Goal: Task Accomplishment & Management: Complete application form

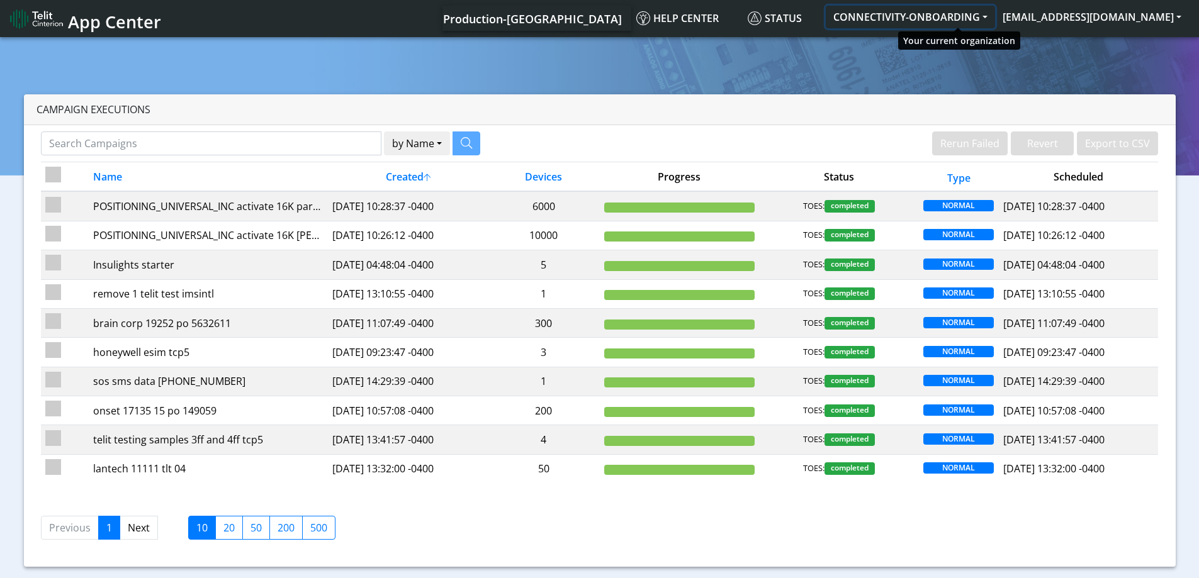
click at [922, 23] on button "CONNECTIVITY-ONBOARDING" at bounding box center [910, 17] width 169 height 23
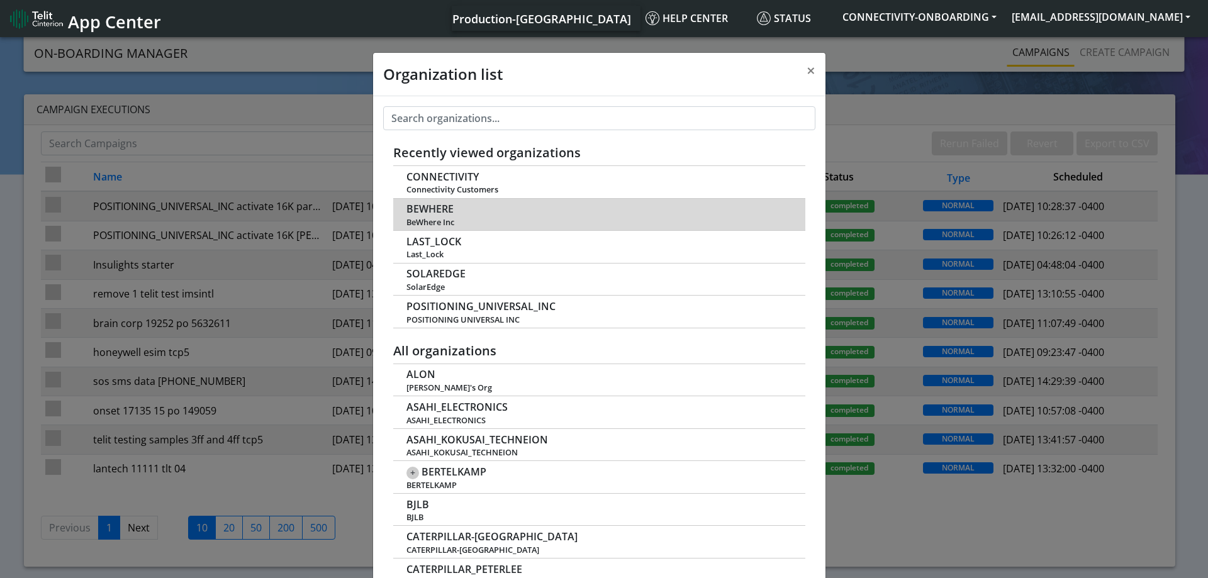
scroll to position [4, 0]
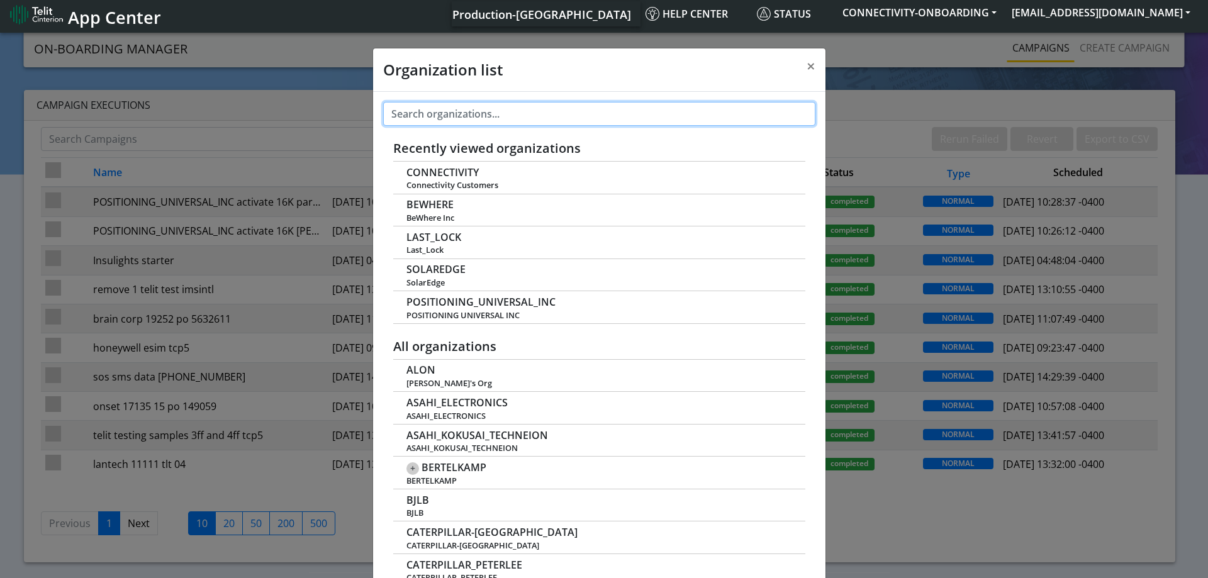
click at [494, 105] on input "text" at bounding box center [599, 114] width 432 height 24
paste input "Yansitel1!"
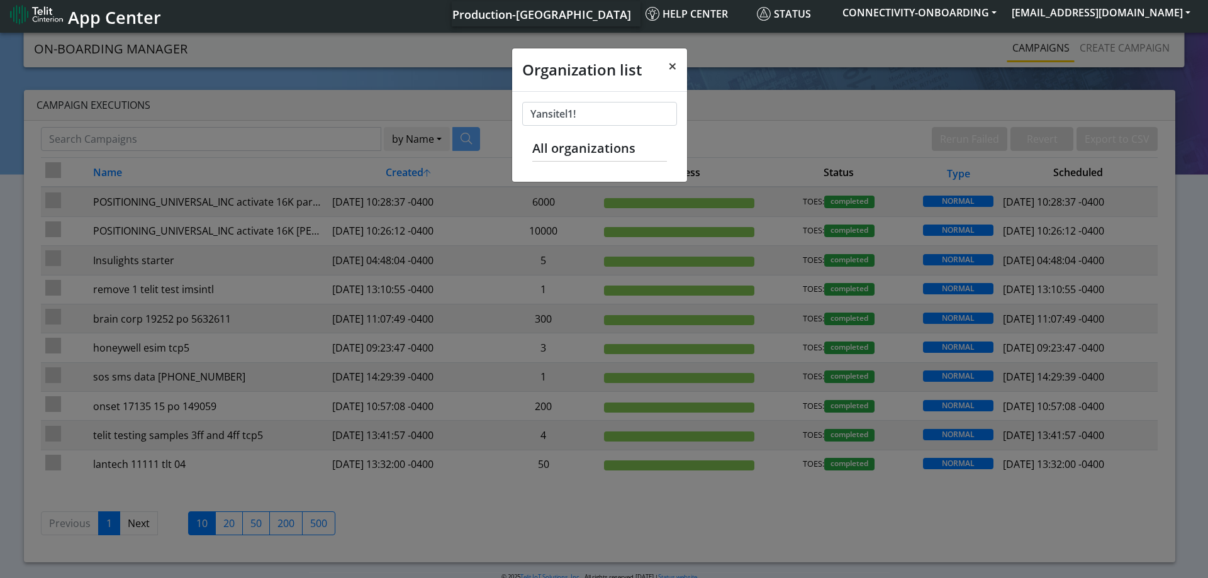
click at [662, 64] on button "×" at bounding box center [672, 65] width 29 height 35
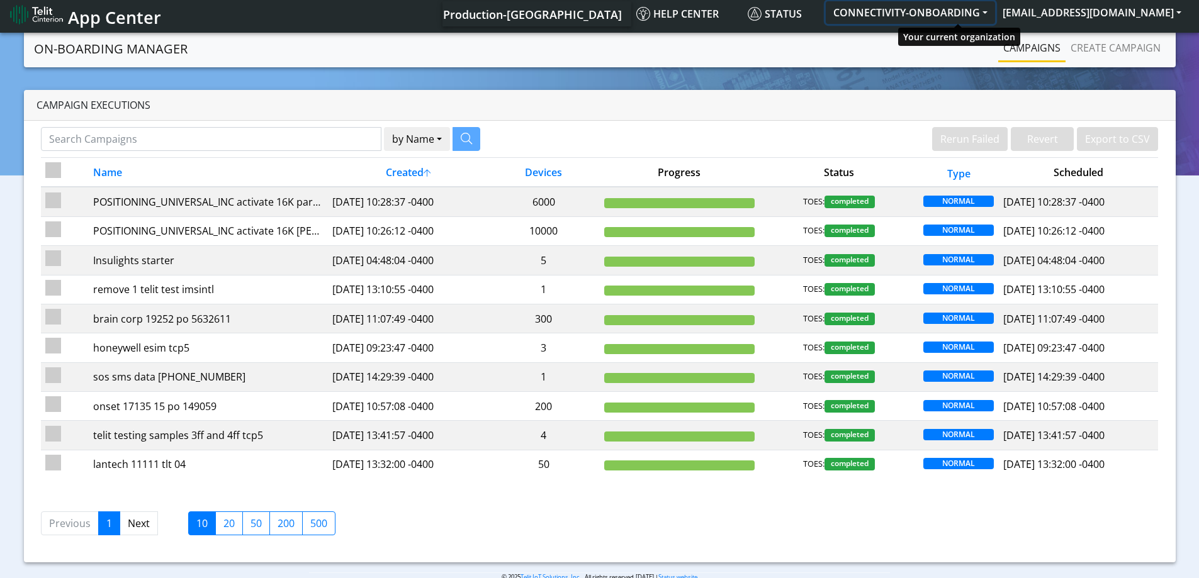
click at [958, 20] on button "CONNECTIVITY-ONBOARDING" at bounding box center [910, 12] width 169 height 23
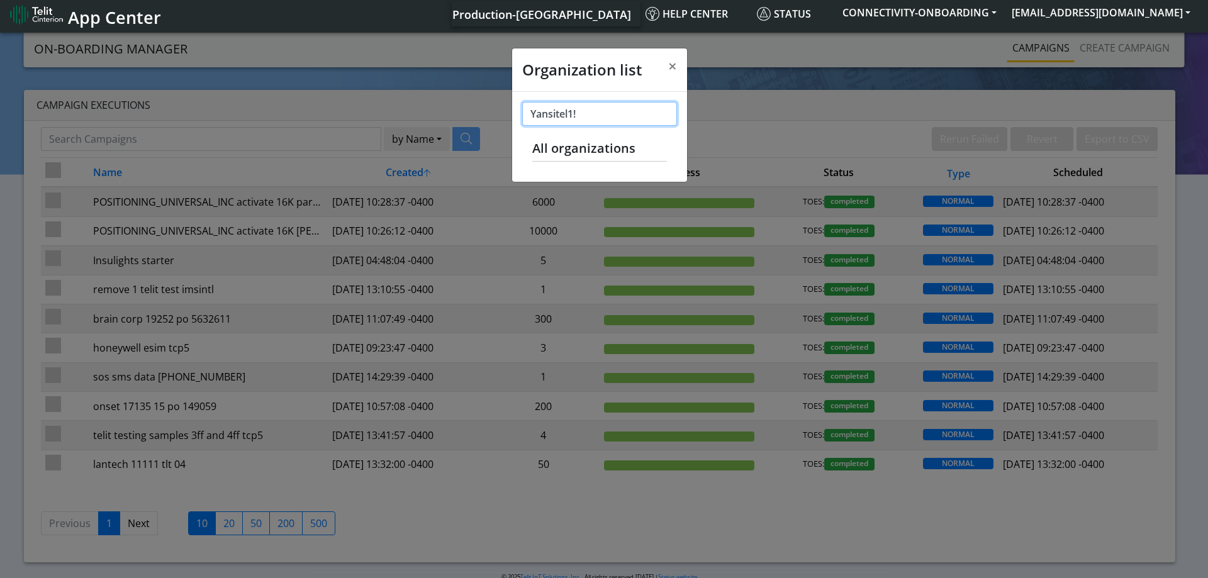
click at [621, 117] on input "Yansitel1!" at bounding box center [599, 114] width 155 height 24
paste input "TELIT_TEST_IMSINTL"
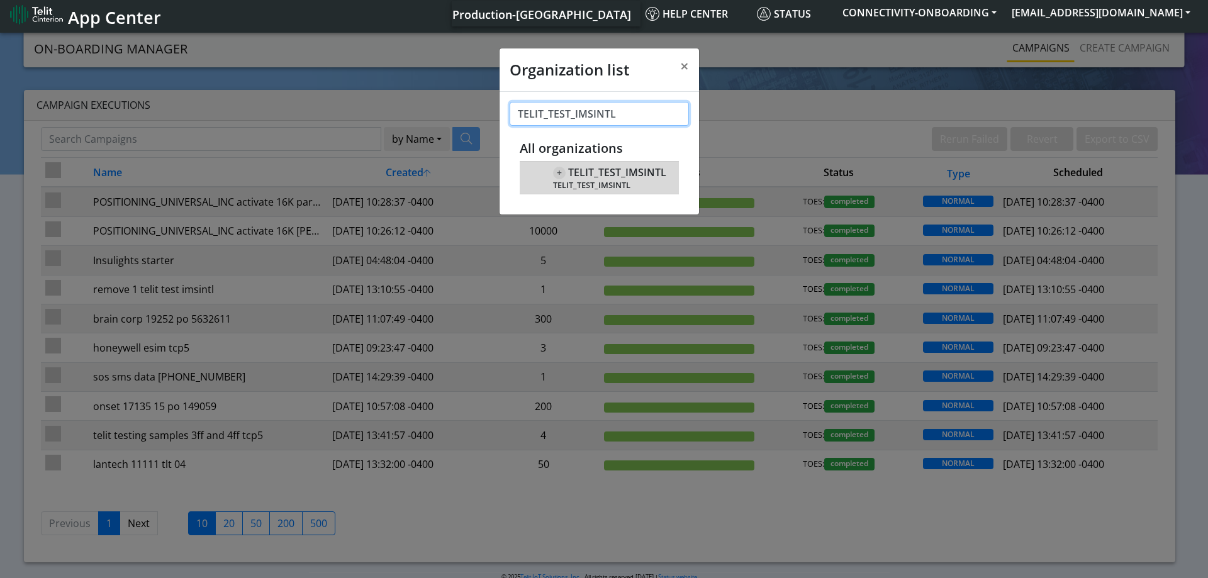
type input "TELIT_TEST_IMSINTL"
click at [594, 181] on span "TELIT_TEST_IMSINTL" at bounding box center [609, 185] width 113 height 9
click at [608, 169] on span "TELIT_TEST_IMSINTL" at bounding box center [617, 173] width 98 height 12
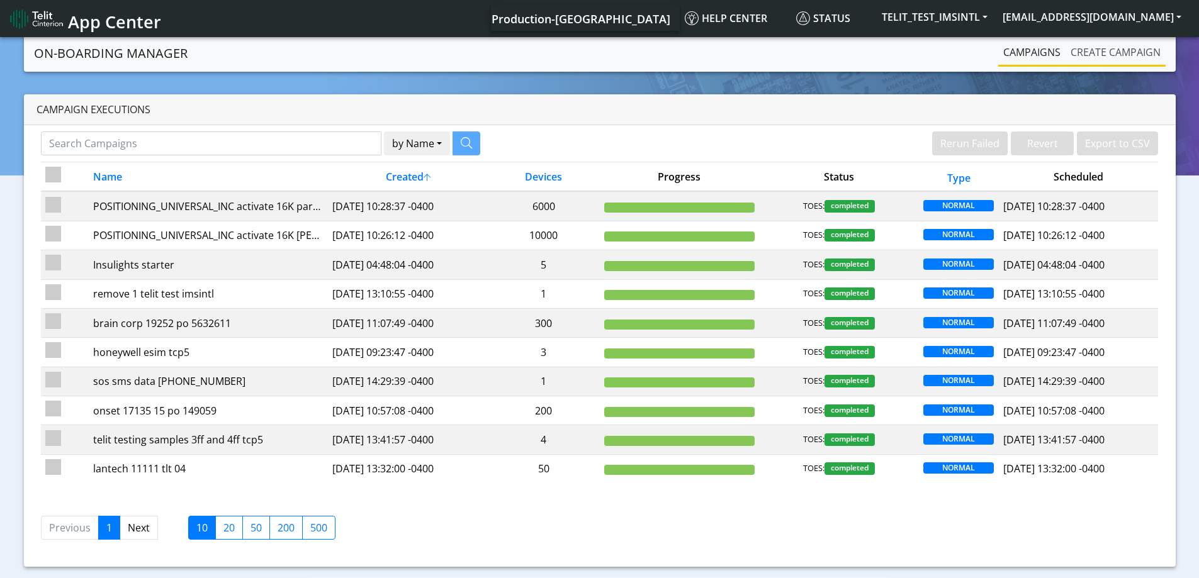
click at [1115, 55] on link "Create campaign" at bounding box center [1116, 52] width 100 height 25
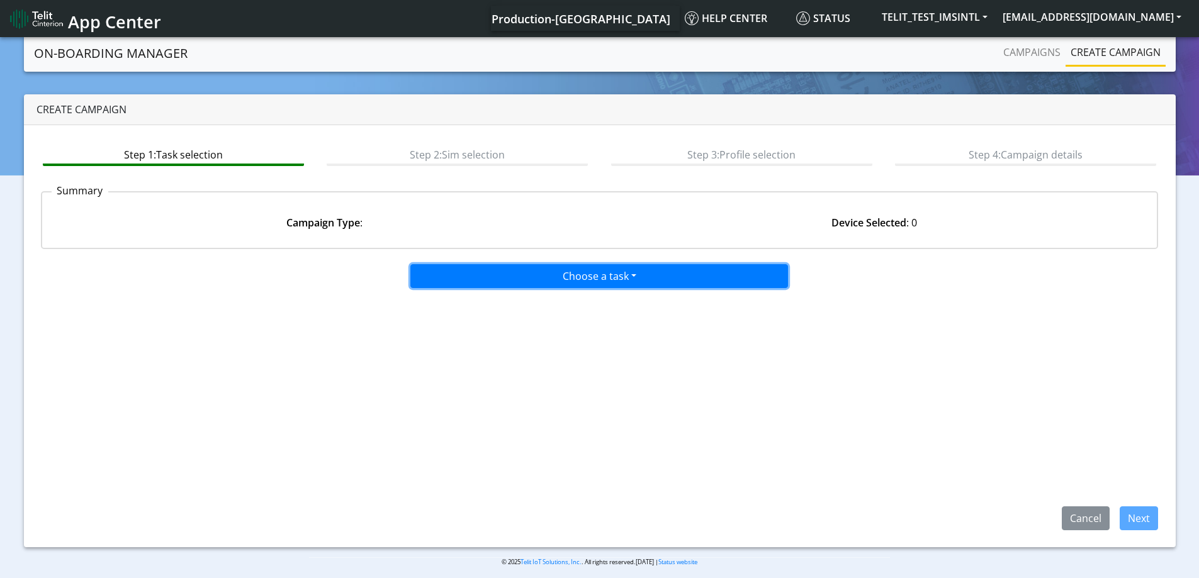
click at [621, 273] on button "Choose a task" at bounding box center [599, 276] width 378 height 24
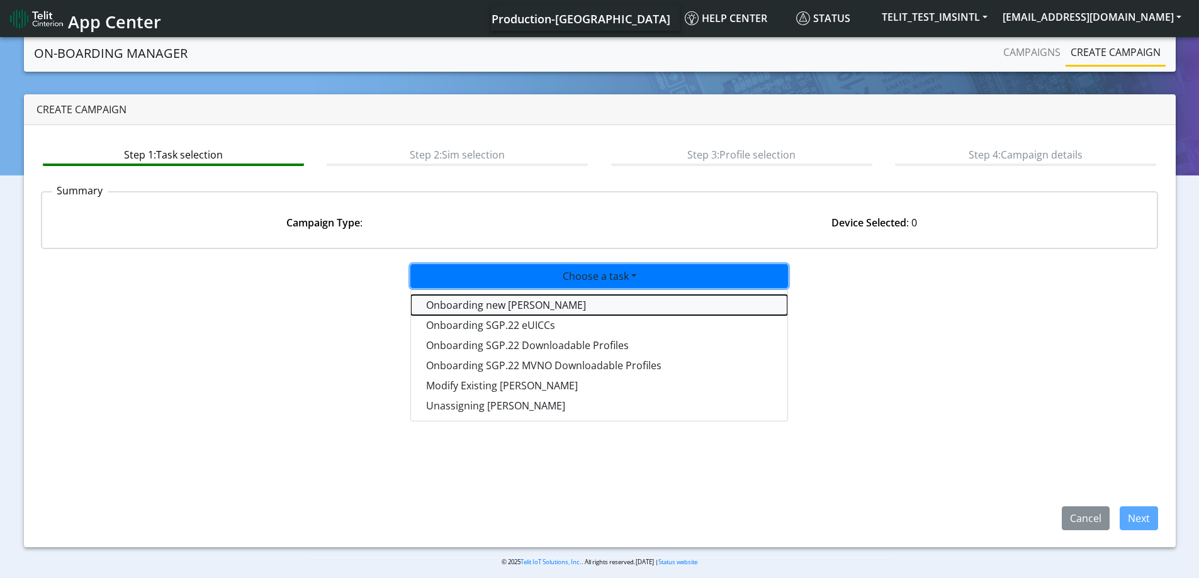
click at [483, 310] on tasktoes-dropdown "Onboarding new [PERSON_NAME]" at bounding box center [599, 305] width 376 height 20
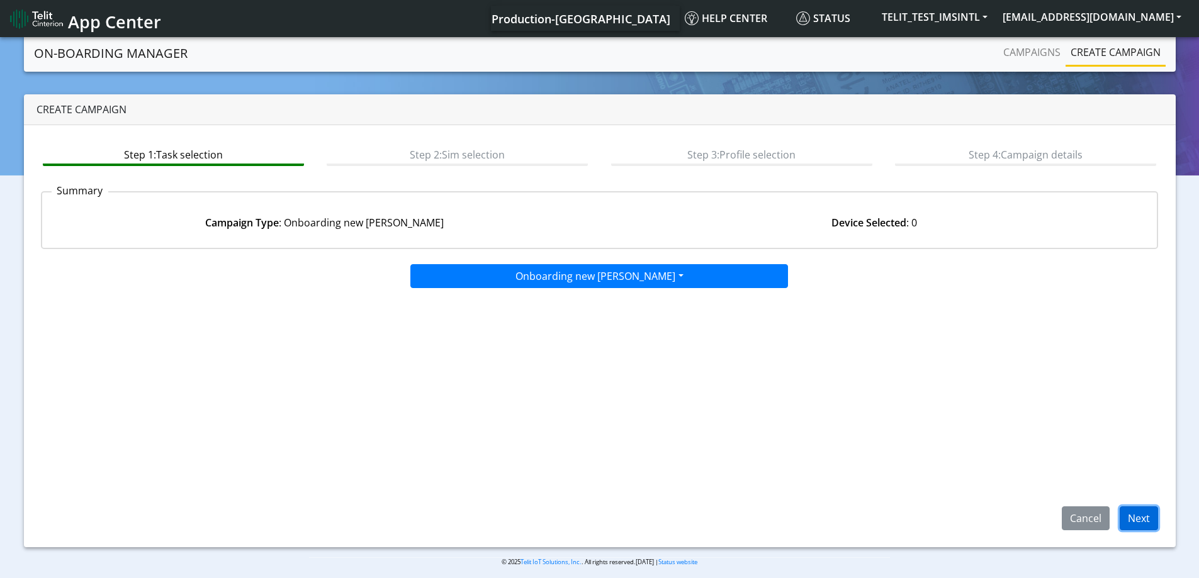
click at [1139, 529] on button "Next" at bounding box center [1139, 519] width 38 height 24
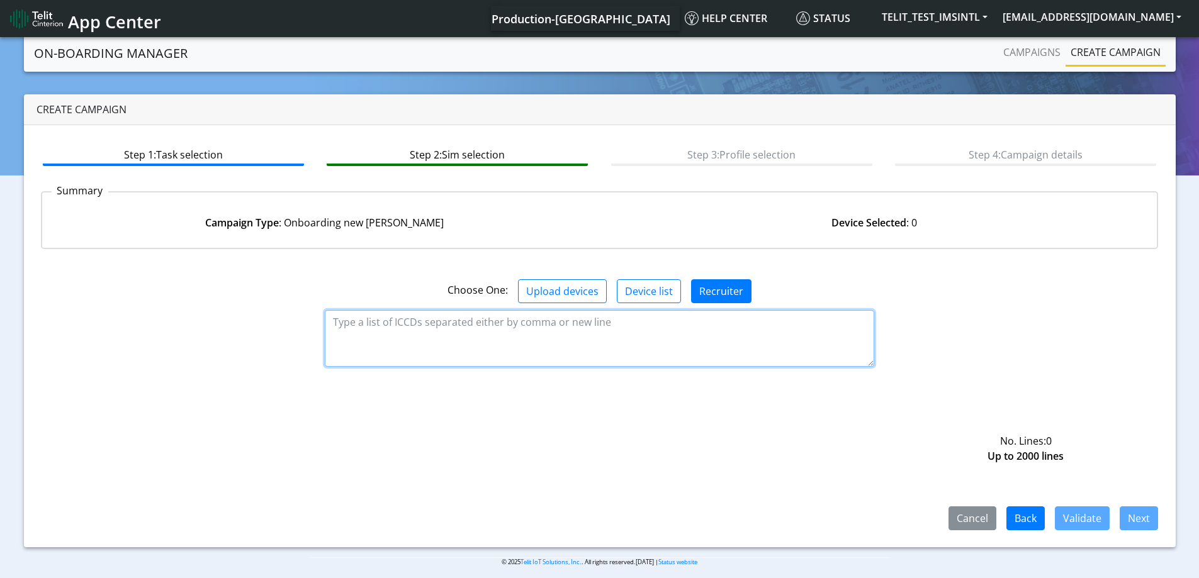
click at [608, 334] on textarea at bounding box center [599, 338] width 549 height 57
paste textarea "89358151000031911285"
type textarea "89358151000031911285"
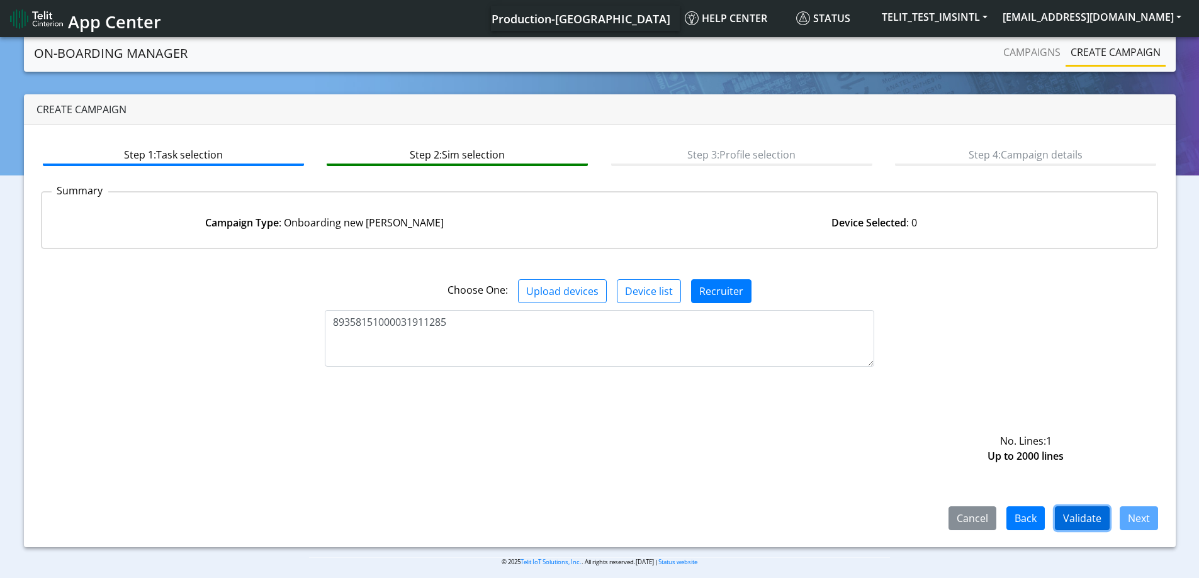
click at [1080, 521] on button "Validate" at bounding box center [1082, 519] width 55 height 24
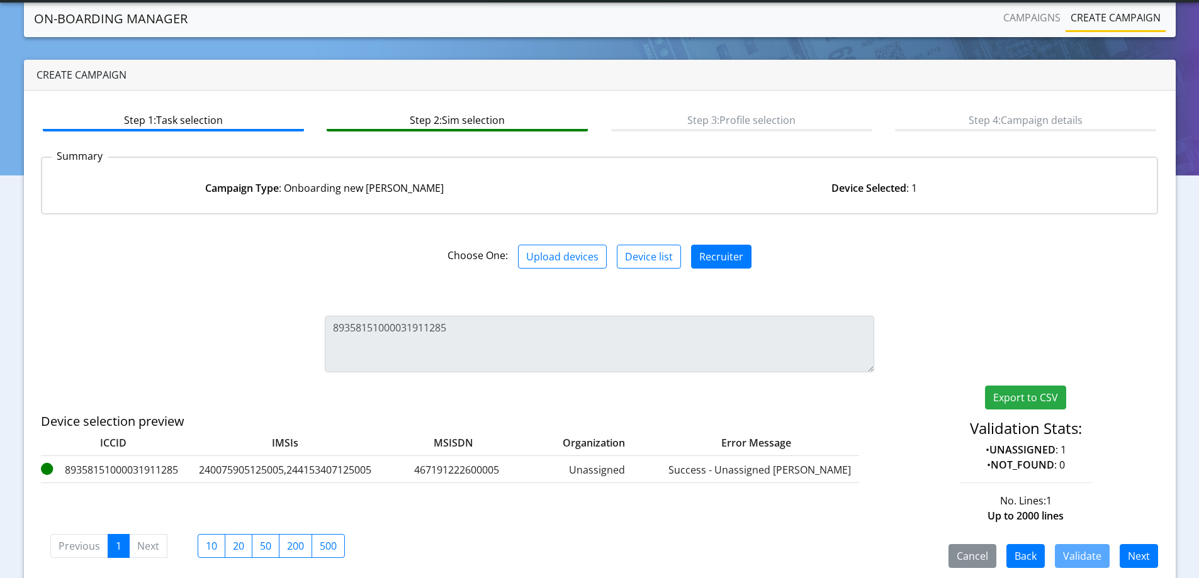
scroll to position [47, 0]
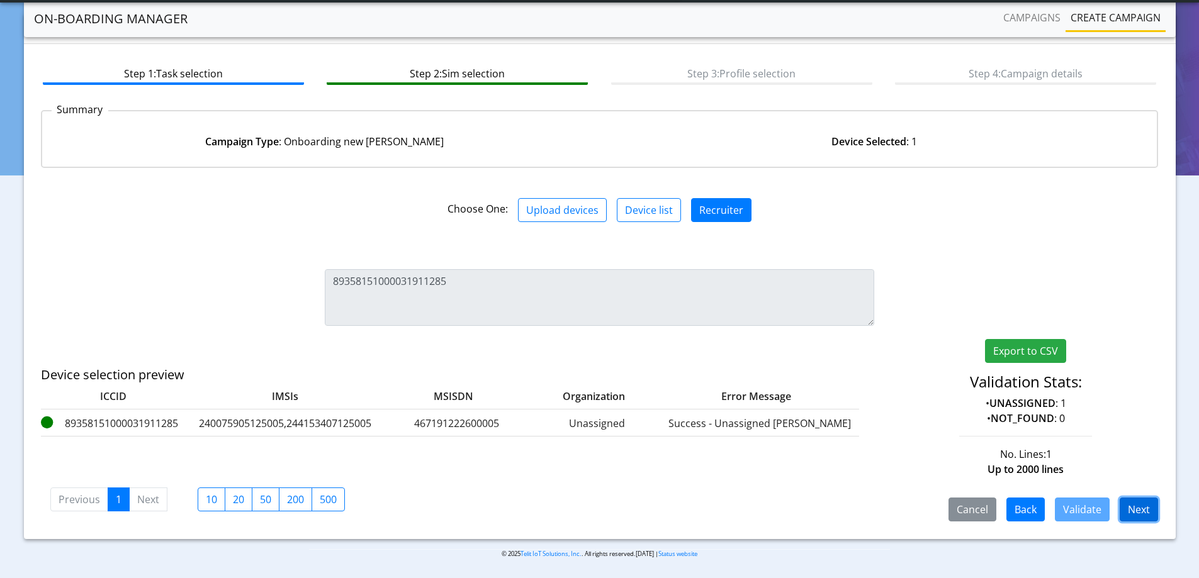
click at [1143, 514] on button "Next" at bounding box center [1139, 510] width 38 height 24
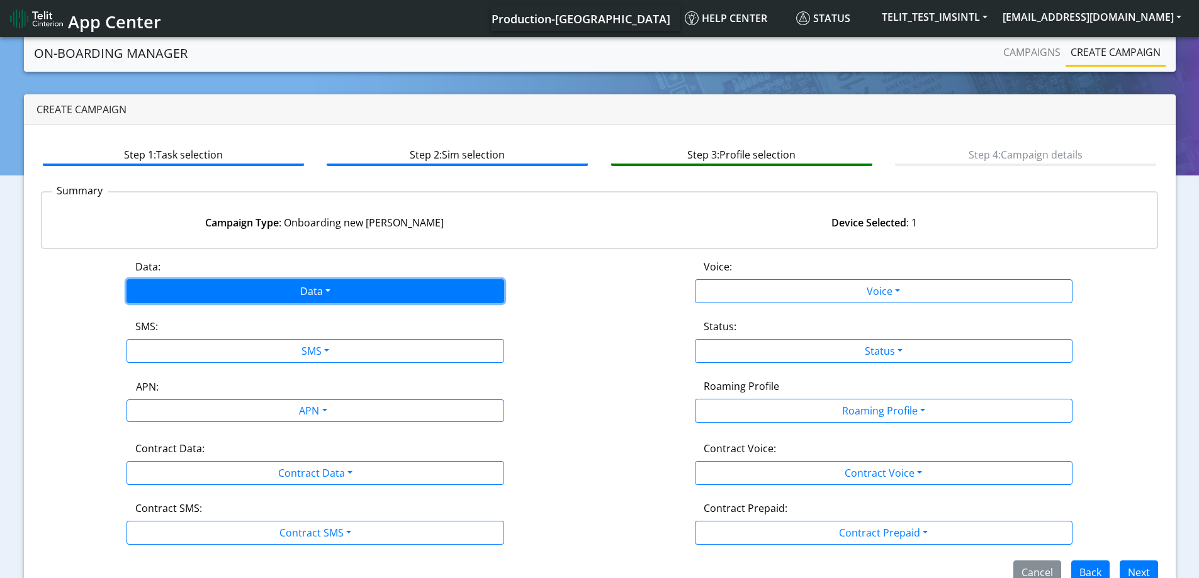
click at [310, 294] on button "Data" at bounding box center [316, 291] width 378 height 24
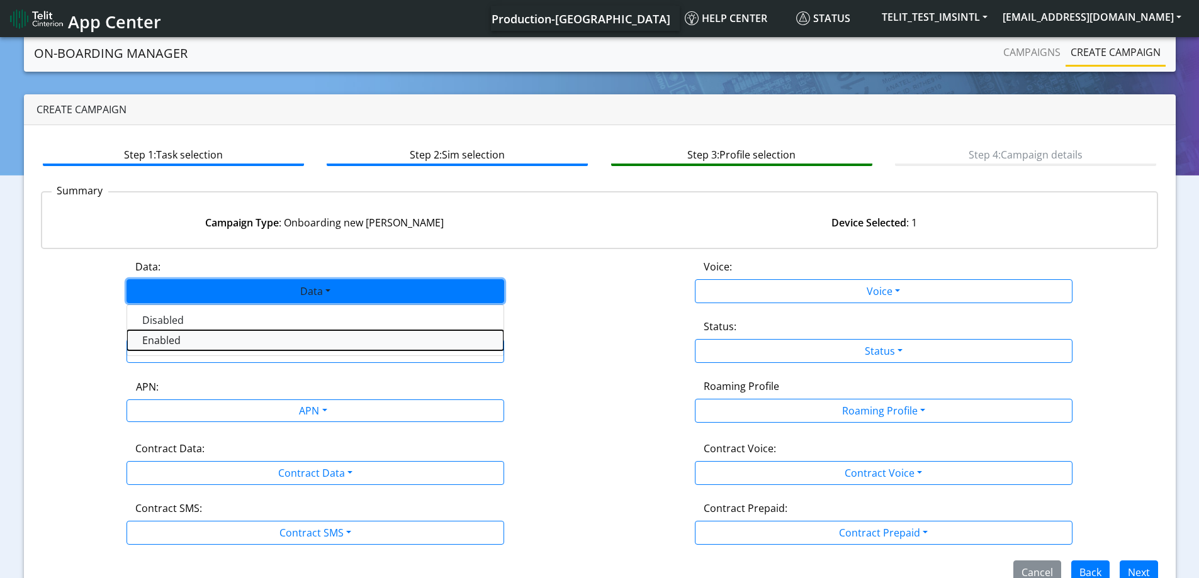
click at [249, 342] on button "Enabled" at bounding box center [315, 340] width 376 height 20
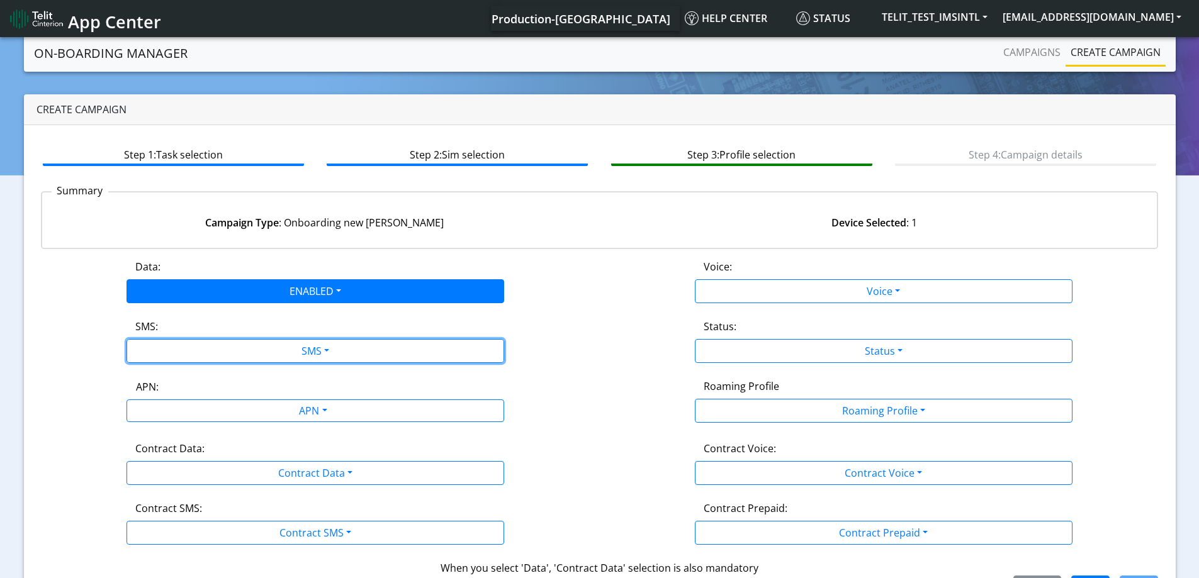
drag, startPoint x: 247, startPoint y: 343, endPoint x: 183, endPoint y: 398, distance: 85.3
click at [245, 344] on button "SMS" at bounding box center [316, 351] width 378 height 24
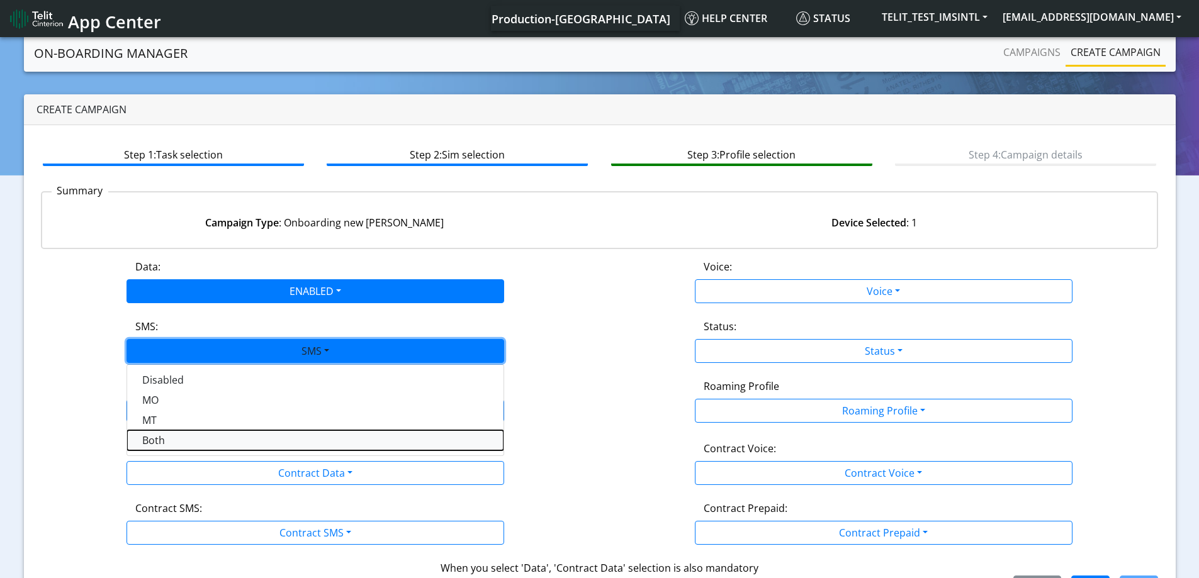
drag, startPoint x: 171, startPoint y: 438, endPoint x: 183, endPoint y: 434, distance: 12.5
click at [171, 439] on button "Both" at bounding box center [315, 441] width 376 height 20
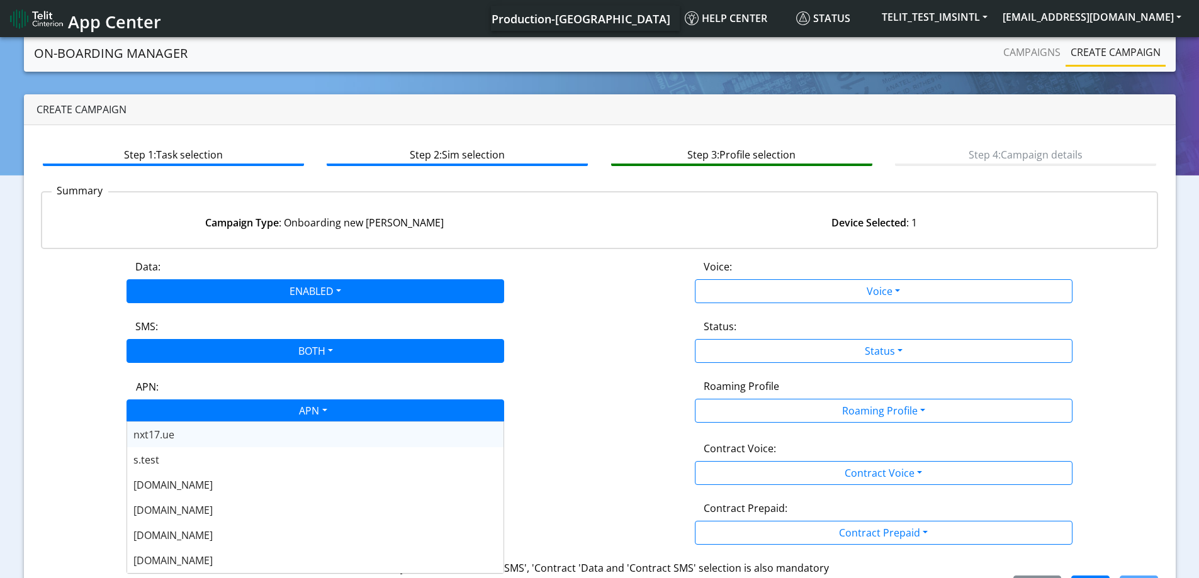
click at [206, 415] on div "APN" at bounding box center [312, 412] width 399 height 25
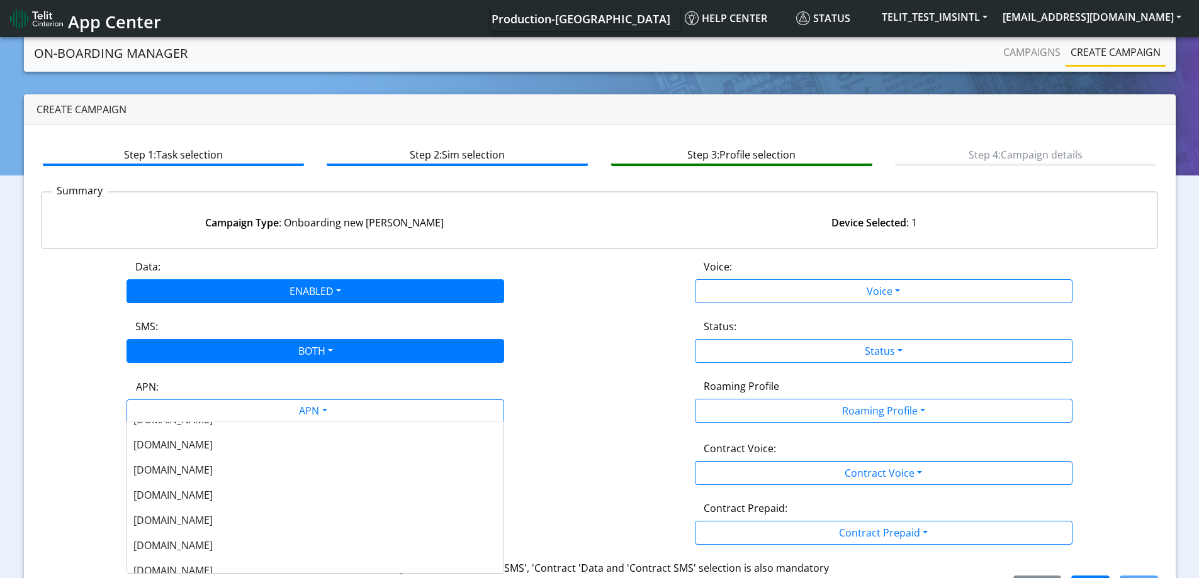
scroll to position [252, 0]
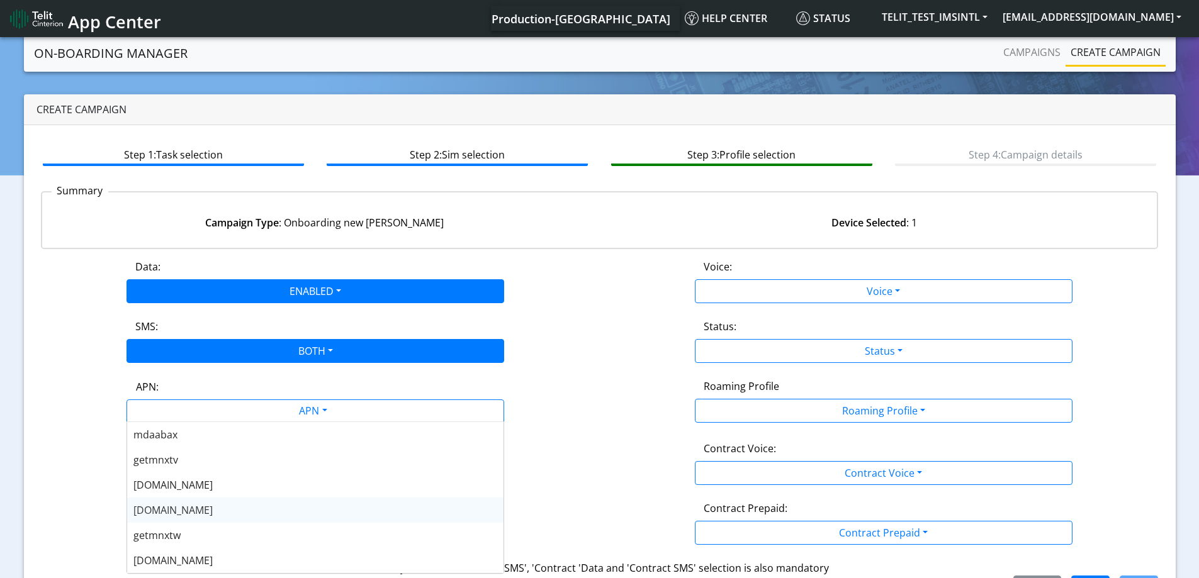
drag, startPoint x: 183, startPoint y: 504, endPoint x: 194, endPoint y: 463, distance: 42.5
click at [185, 504] on span "[DOMAIN_NAME]" at bounding box center [172, 511] width 79 height 14
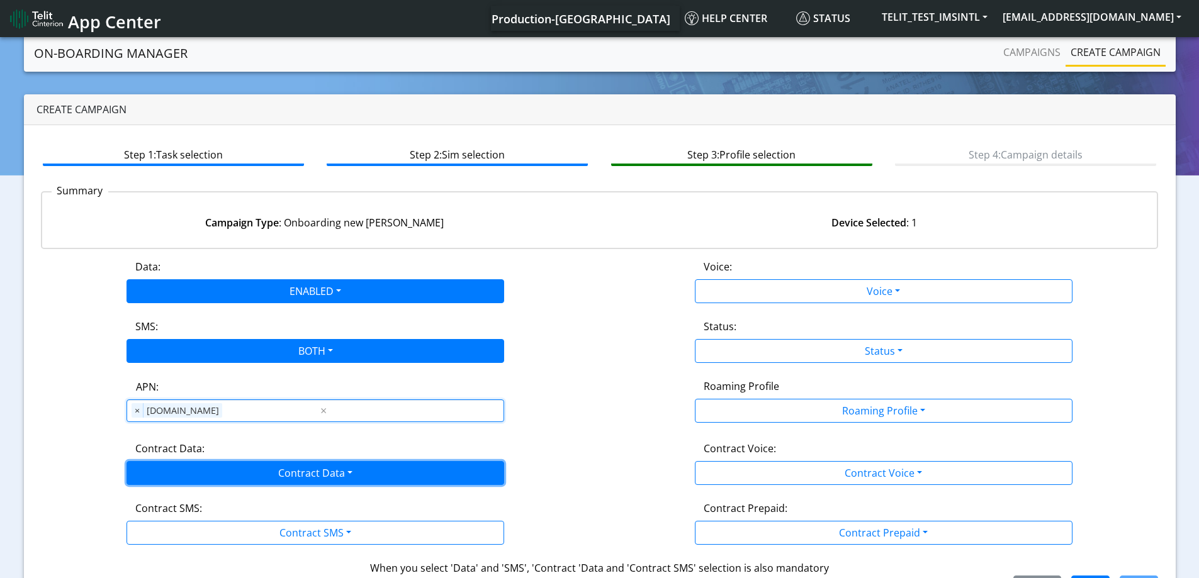
click at [194, 462] on button "Contract Data" at bounding box center [316, 473] width 378 height 24
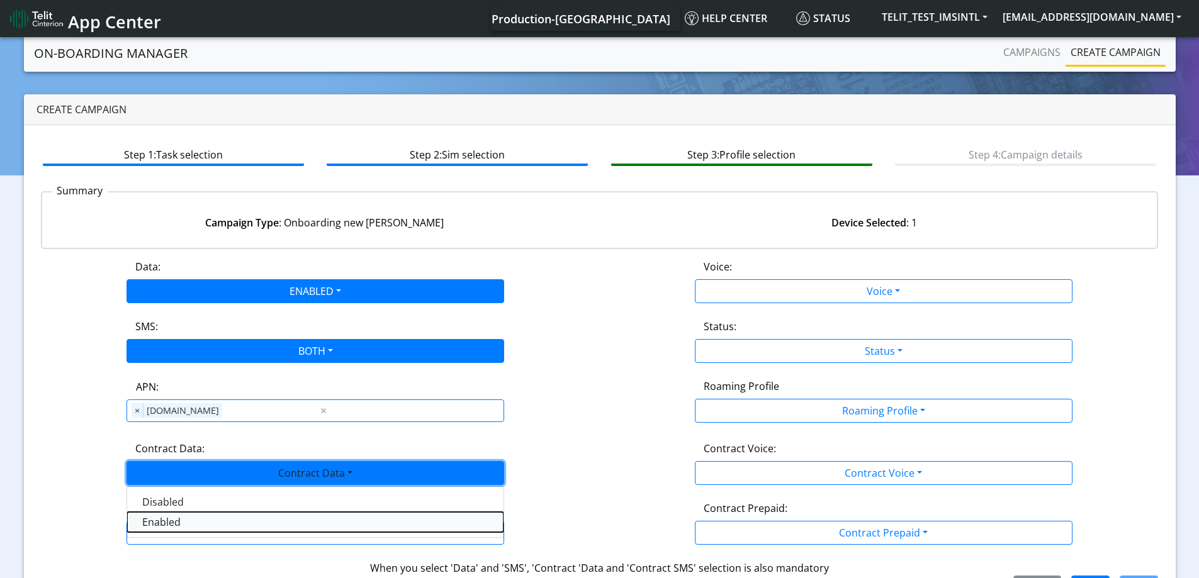
drag, startPoint x: 160, startPoint y: 527, endPoint x: 168, endPoint y: 527, distance: 7.6
click at [161, 528] on Dataenabled-dropdown "Enabled" at bounding box center [315, 522] width 376 height 20
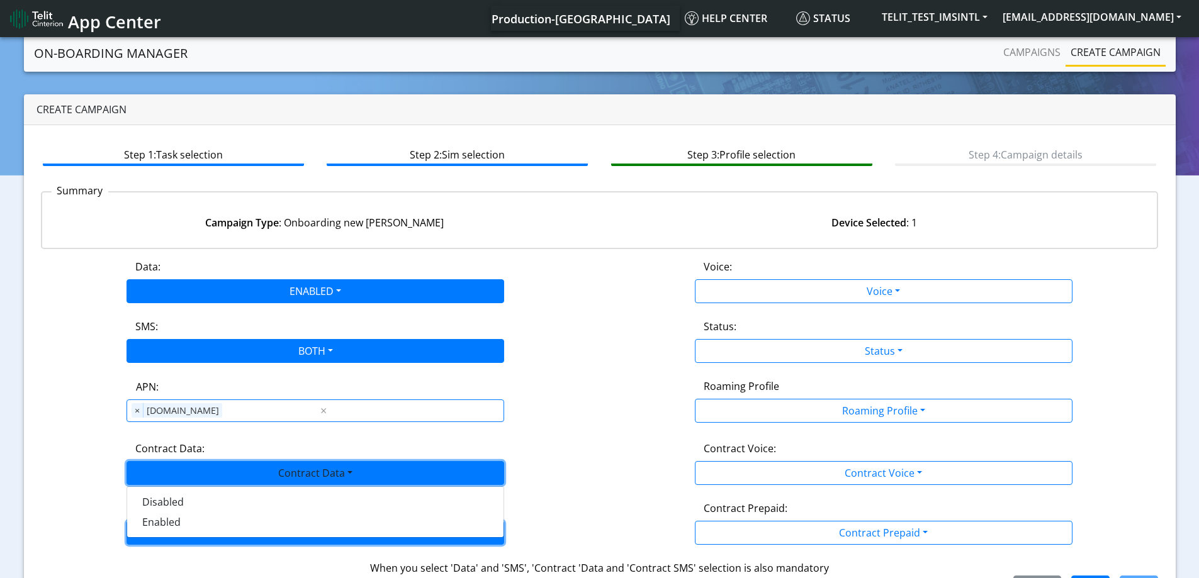
click at [168, 527] on button "Contract SMS" at bounding box center [316, 533] width 378 height 24
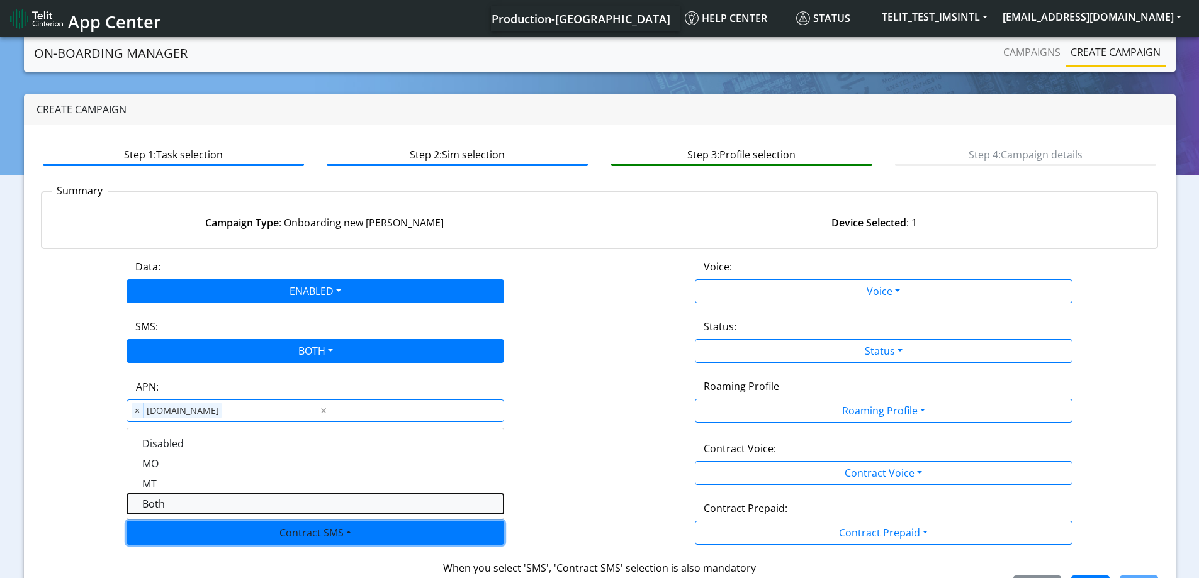
click at [166, 499] on SMSboth-dropdown "Both" at bounding box center [315, 504] width 376 height 20
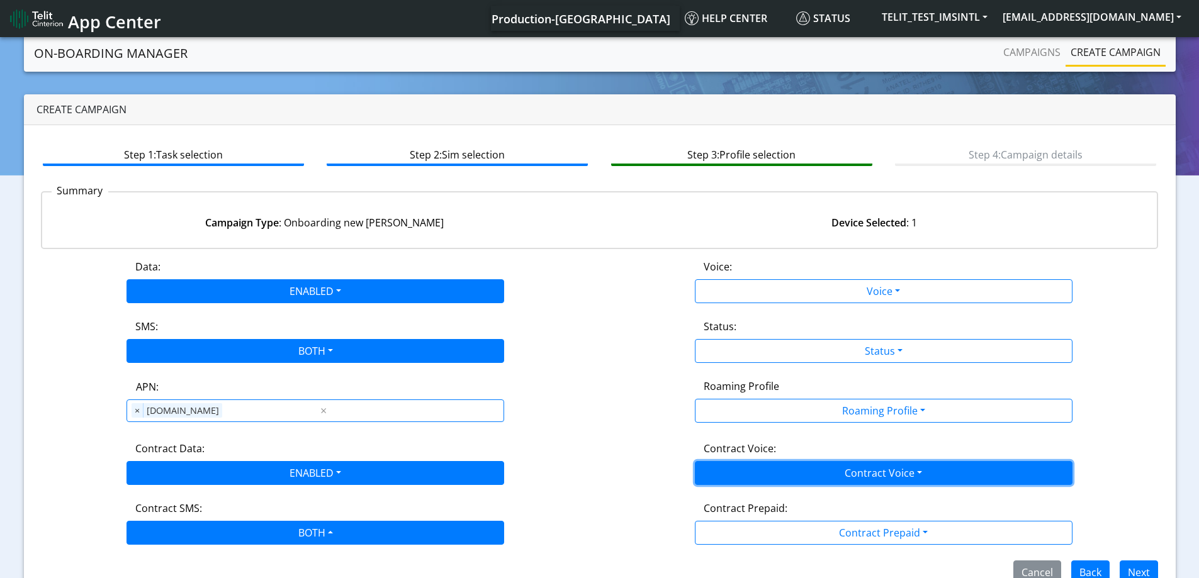
click at [857, 468] on button "Contract Voice" at bounding box center [884, 473] width 378 height 24
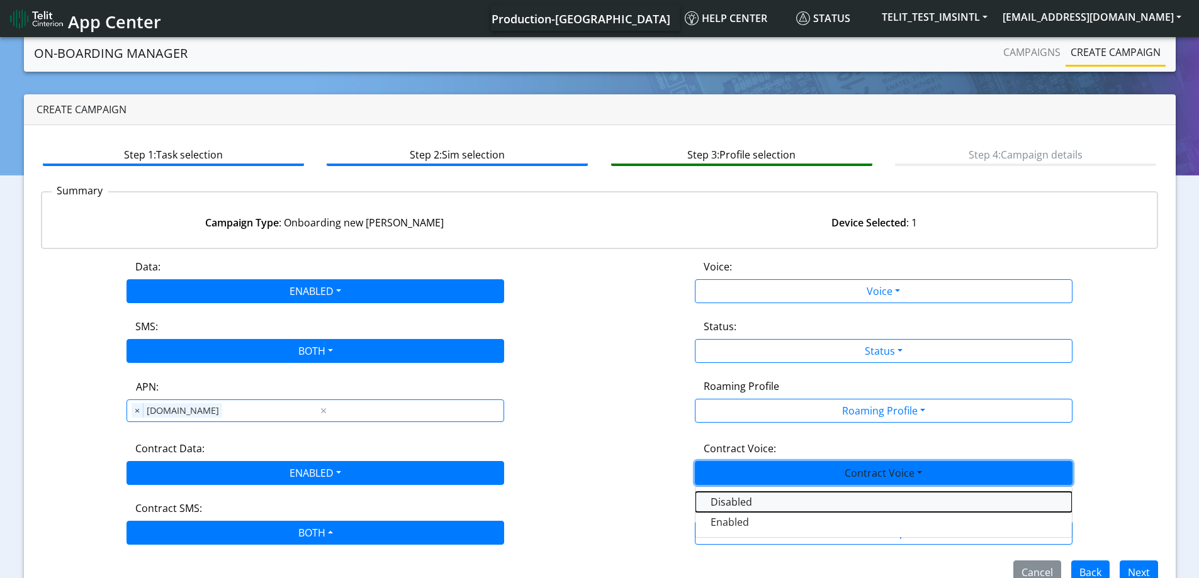
drag, startPoint x: 712, startPoint y: 506, endPoint x: 726, endPoint y: 446, distance: 61.9
click at [712, 505] on Voicedisabled-dropdown "Disabled" at bounding box center [883, 502] width 376 height 20
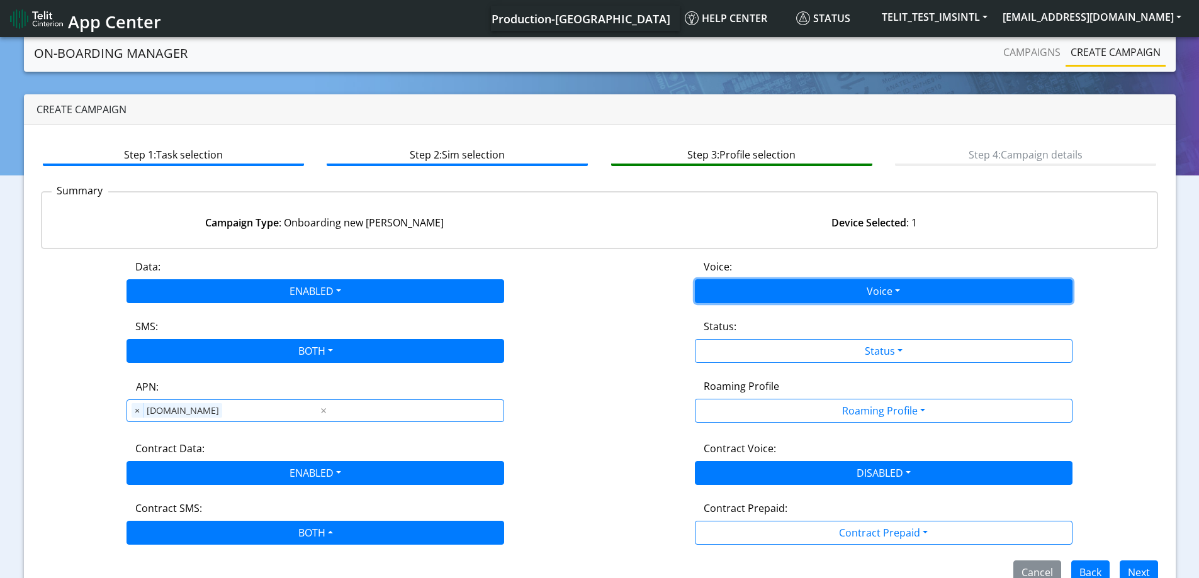
click at [768, 287] on button "Voice" at bounding box center [884, 291] width 378 height 24
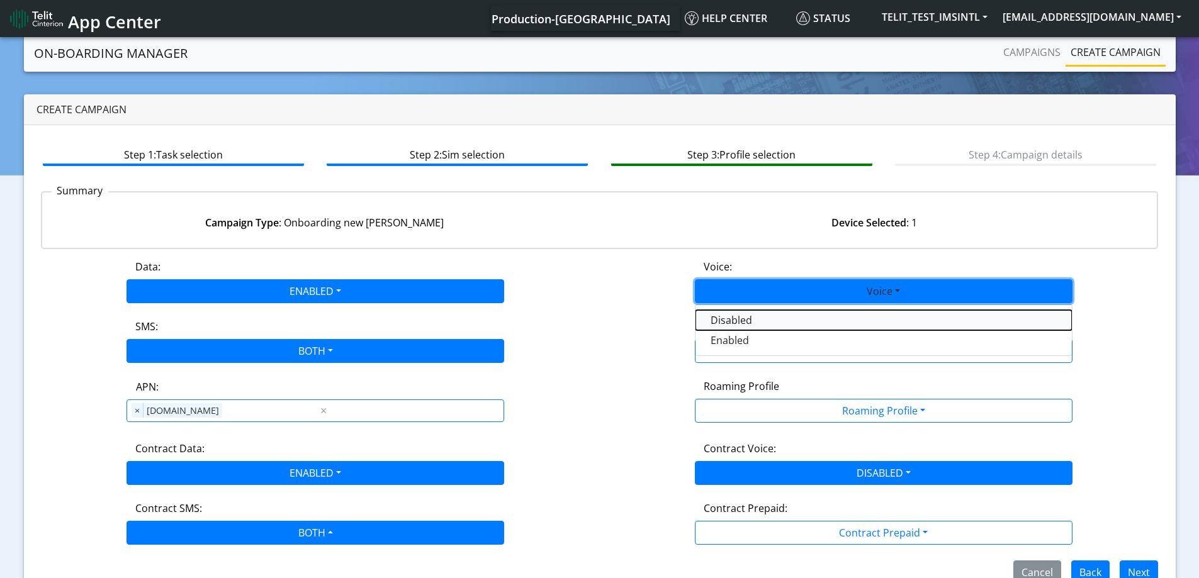
click at [757, 315] on button "Disabled" at bounding box center [883, 320] width 376 height 20
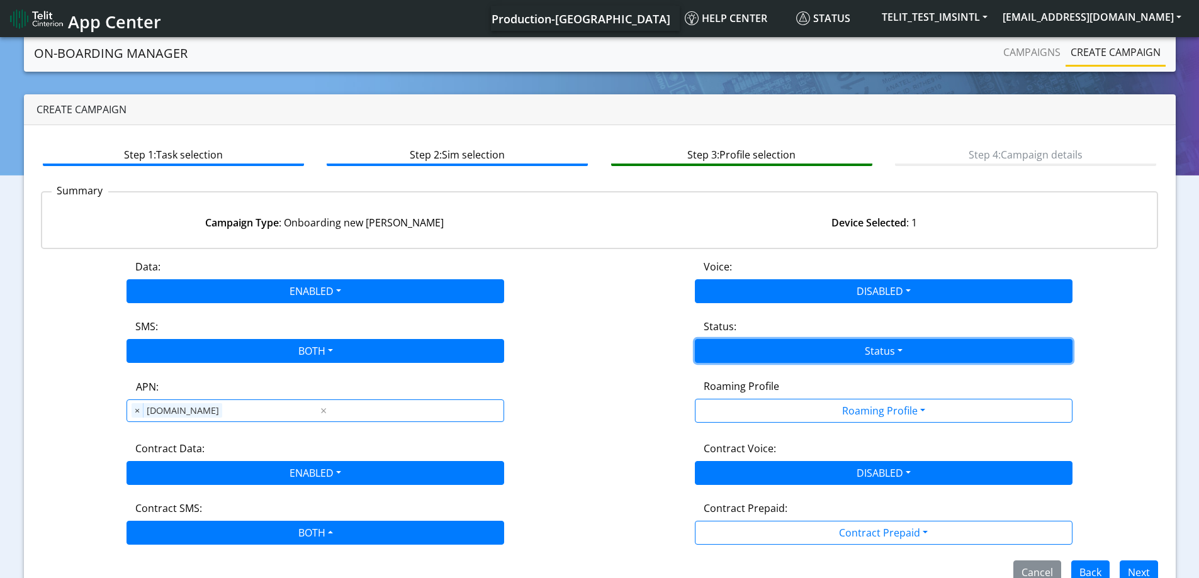
click at [760, 351] on button "Status" at bounding box center [884, 351] width 378 height 24
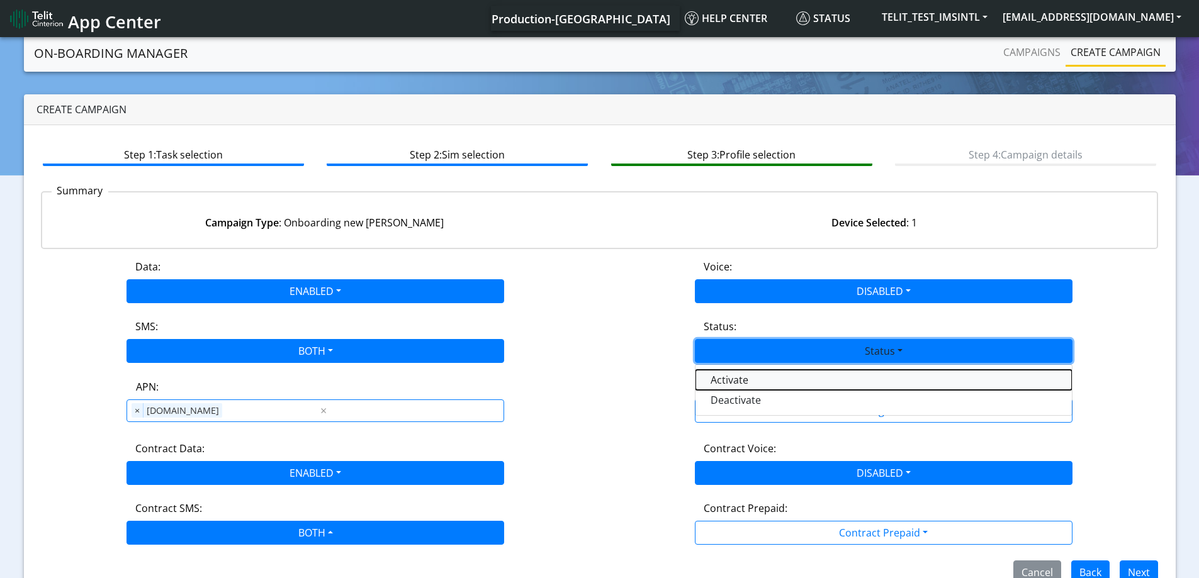
click at [751, 379] on button "Activate" at bounding box center [883, 380] width 376 height 20
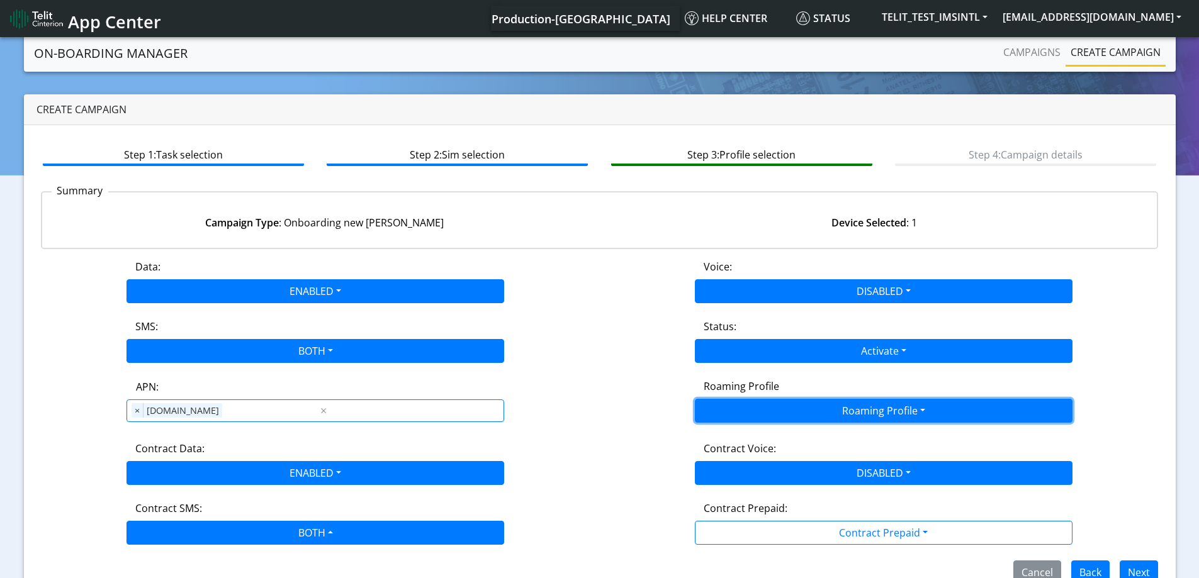
click at [765, 408] on button "Roaming Profile" at bounding box center [884, 411] width 378 height 24
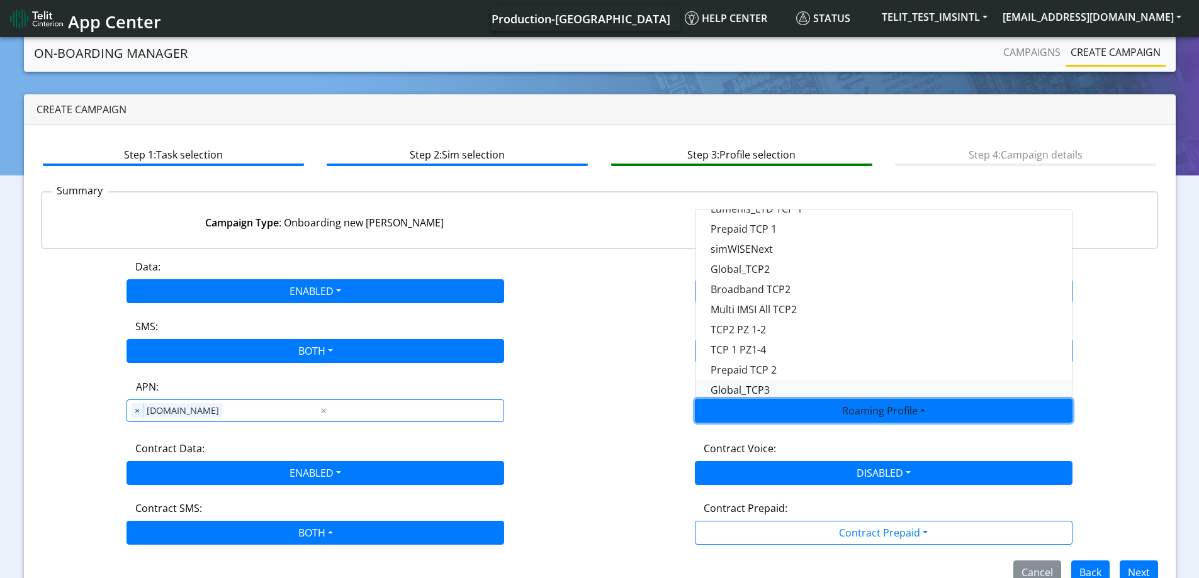
scroll to position [334, 0]
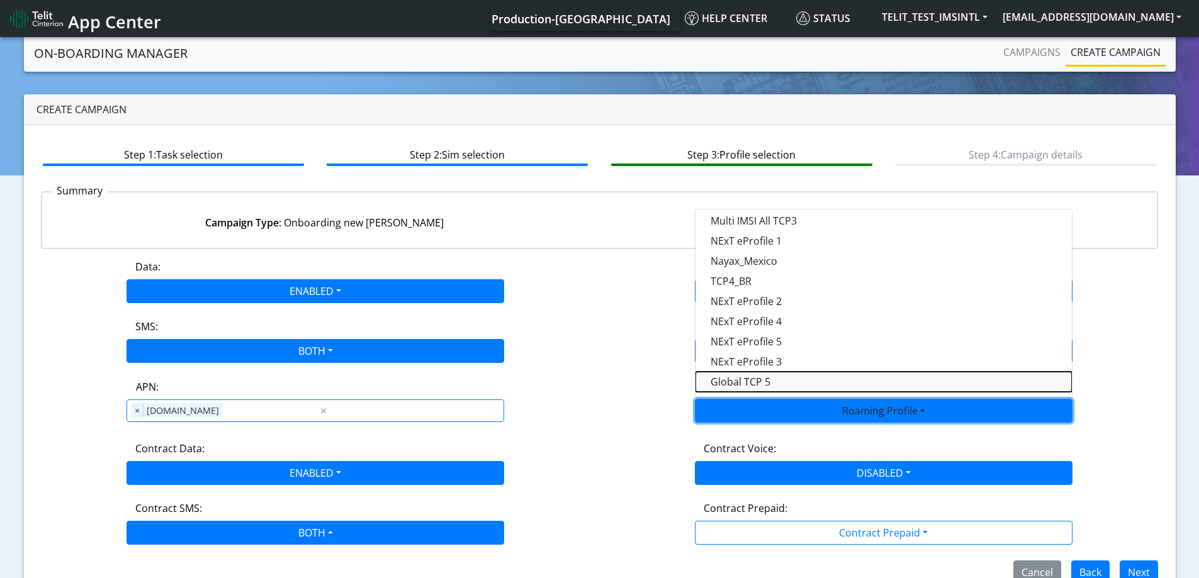
click at [767, 378] on Profile-dropdown "Global TCP 5" at bounding box center [883, 382] width 376 height 20
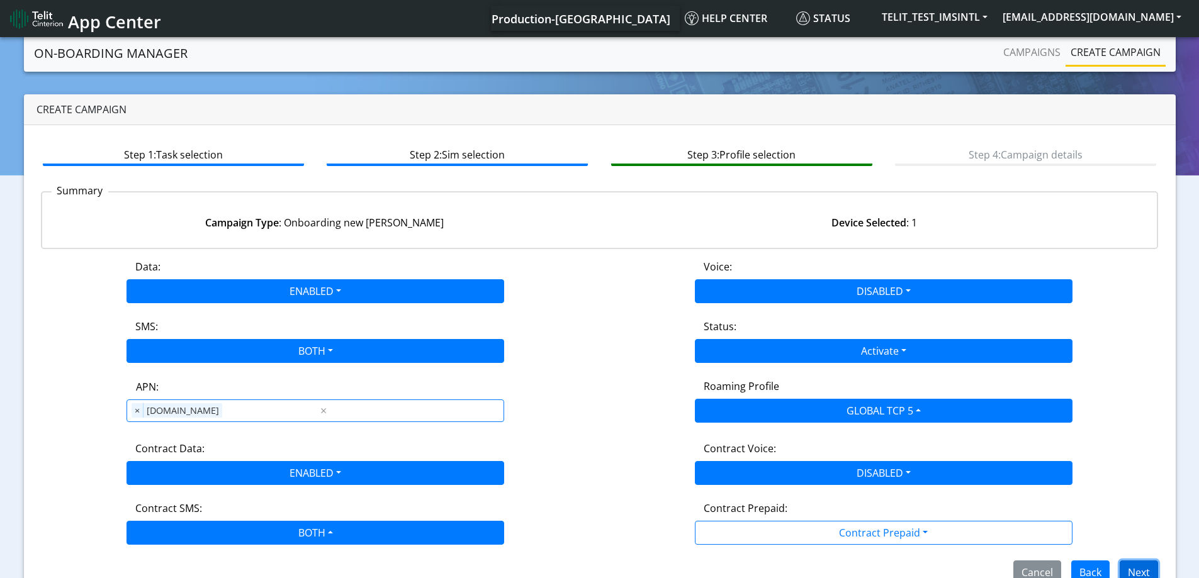
click at [1142, 568] on button "Next" at bounding box center [1139, 573] width 38 height 24
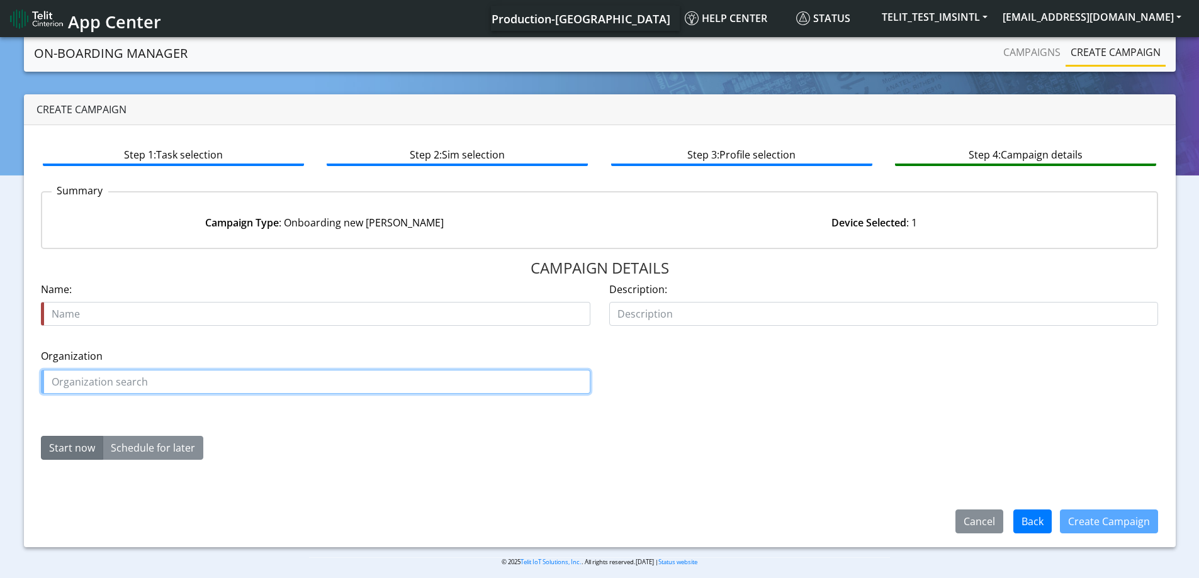
click at [176, 388] on input "text" at bounding box center [315, 382] width 549 height 24
paste input "89358151000031911285"
type input "89358151000031911285"
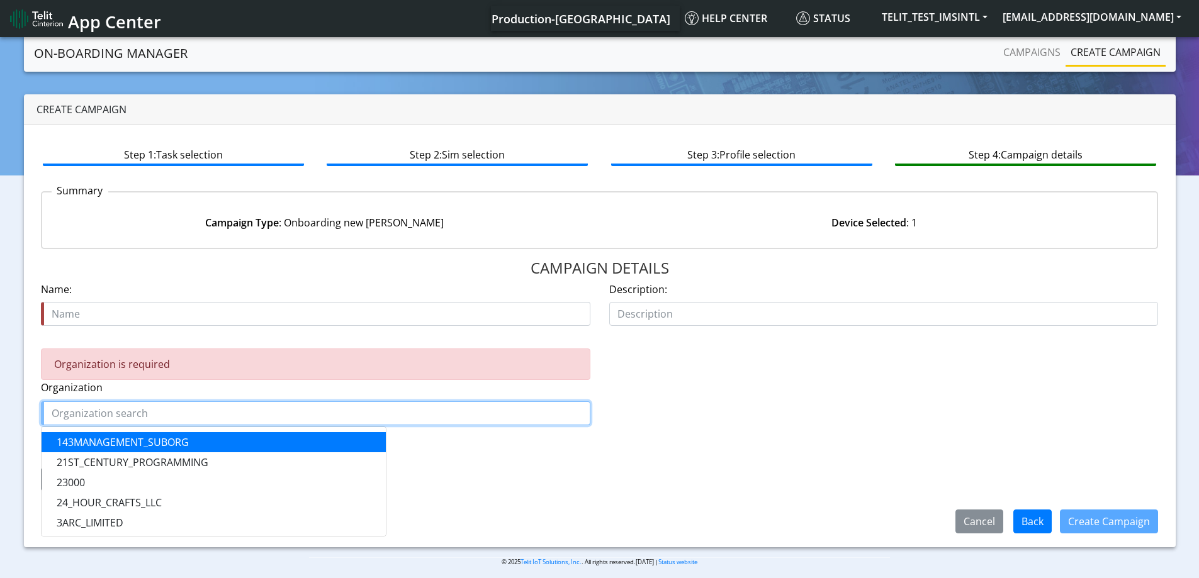
paste input "(TELIT_TEST_IMSINTL"
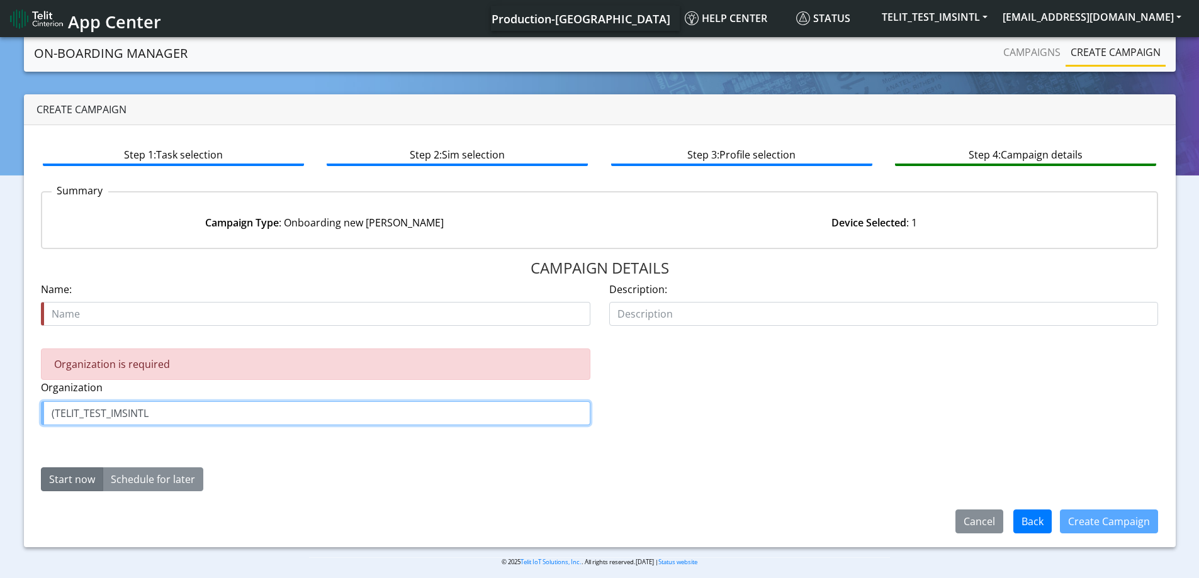
click at [54, 415] on input "(TELIT_TEST_IMSINTL" at bounding box center [315, 414] width 549 height 24
click at [111, 442] on span "TELIT_TEST_IMSINTL" at bounding box center [106, 443] width 98 height 14
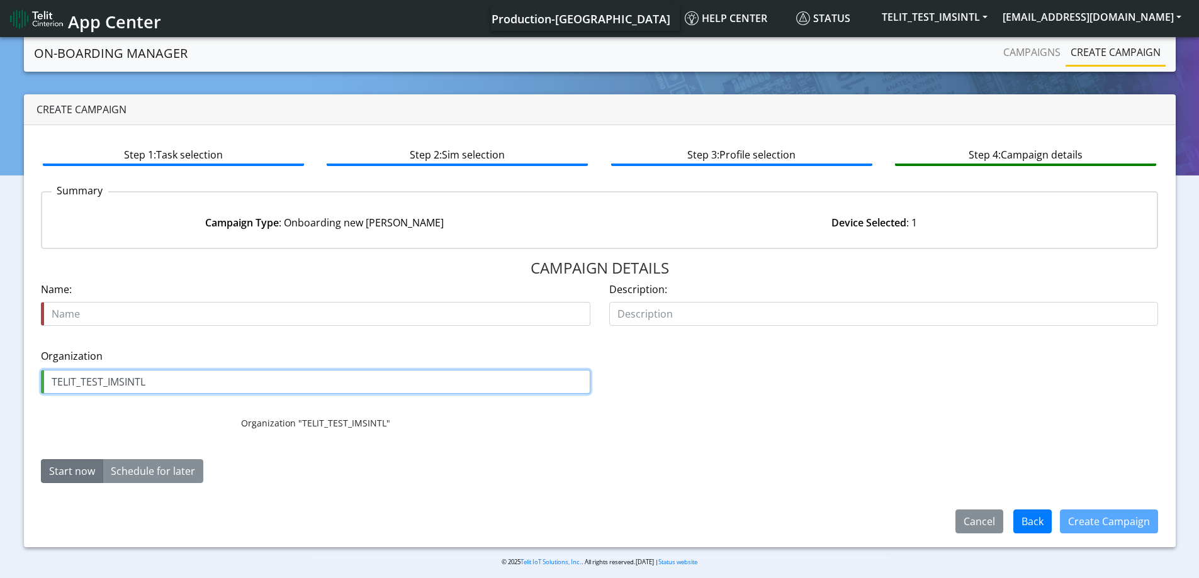
type input "TELIT_TEST_IMSINTL"
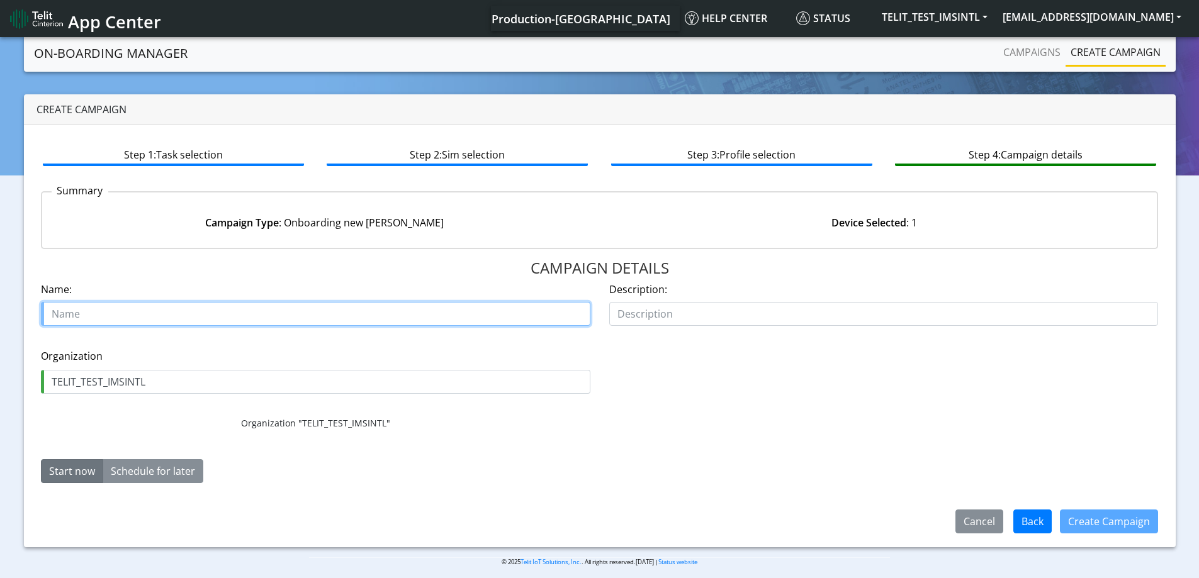
click at [123, 315] on input "text" at bounding box center [315, 314] width 549 height 24
type input "[PERSON_NAME] test SIM"
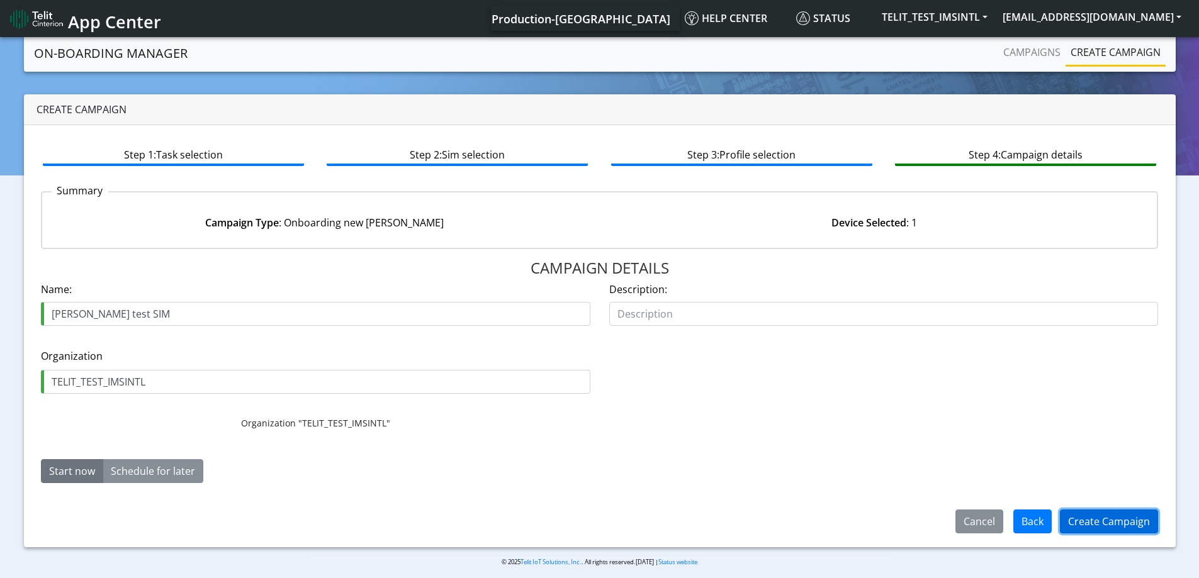
click at [1088, 511] on button "Create Campaign" at bounding box center [1109, 522] width 98 height 24
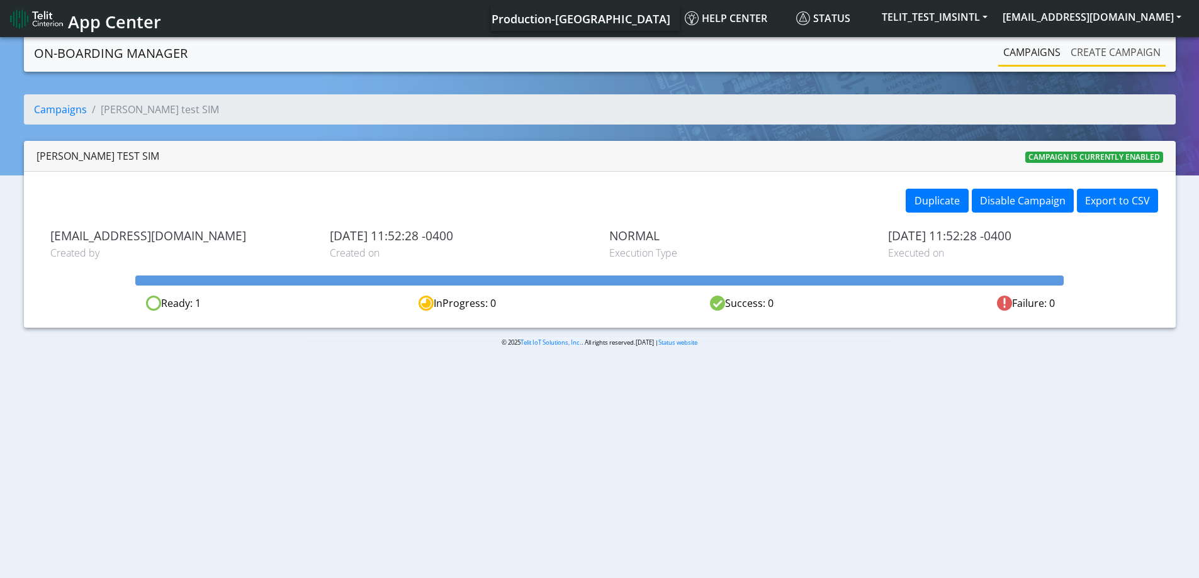
click at [1090, 43] on link "Create campaign" at bounding box center [1116, 52] width 100 height 25
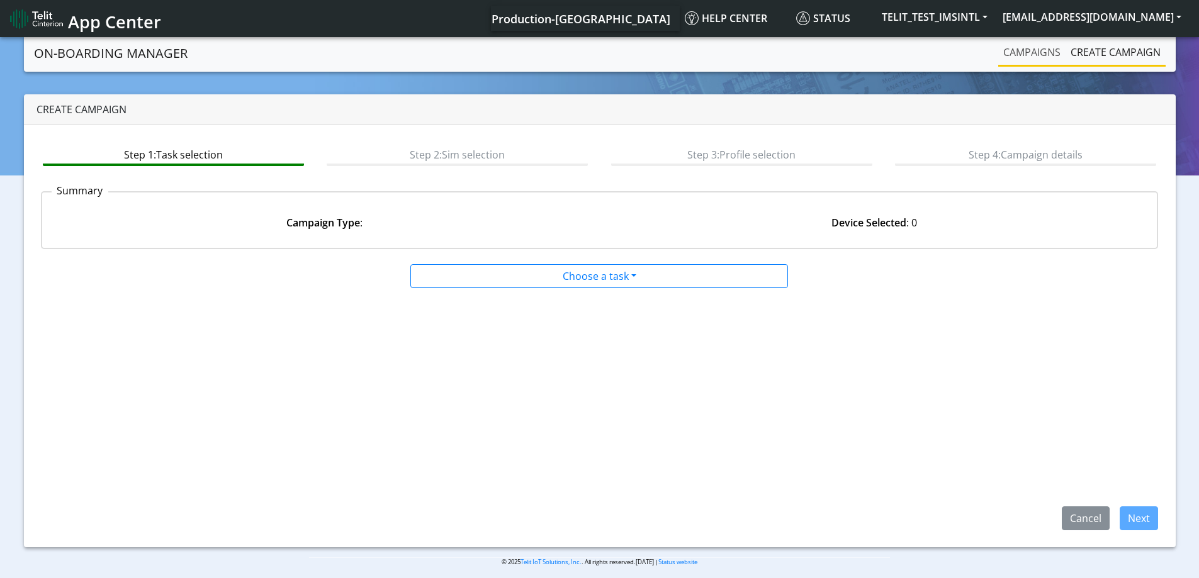
click at [1027, 52] on link "Campaigns" at bounding box center [1031, 52] width 67 height 25
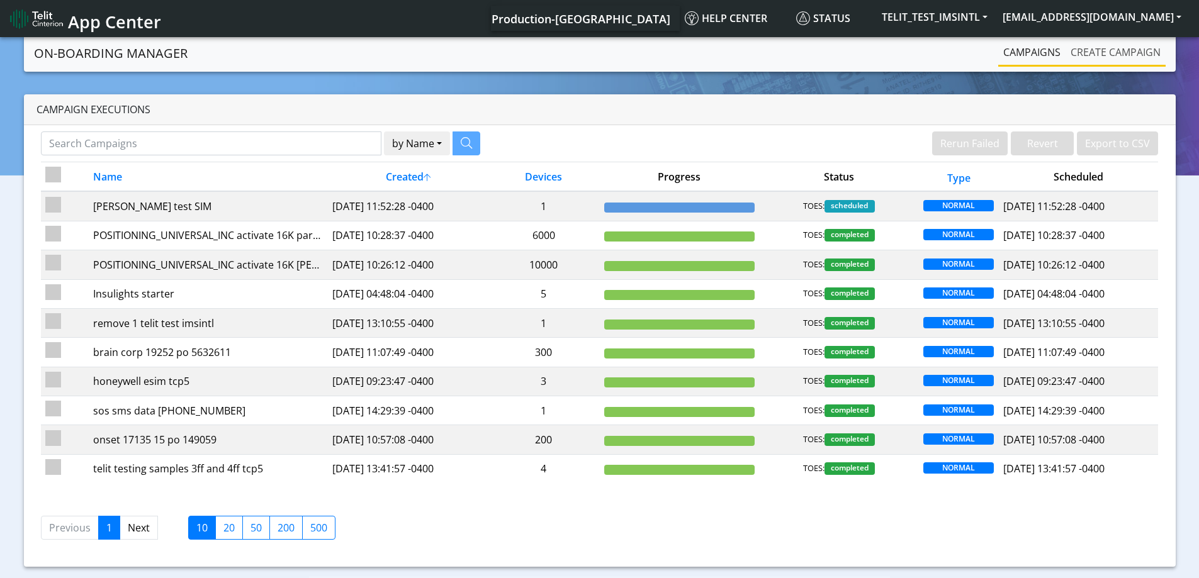
click at [1105, 53] on link "Create campaign" at bounding box center [1116, 52] width 100 height 25
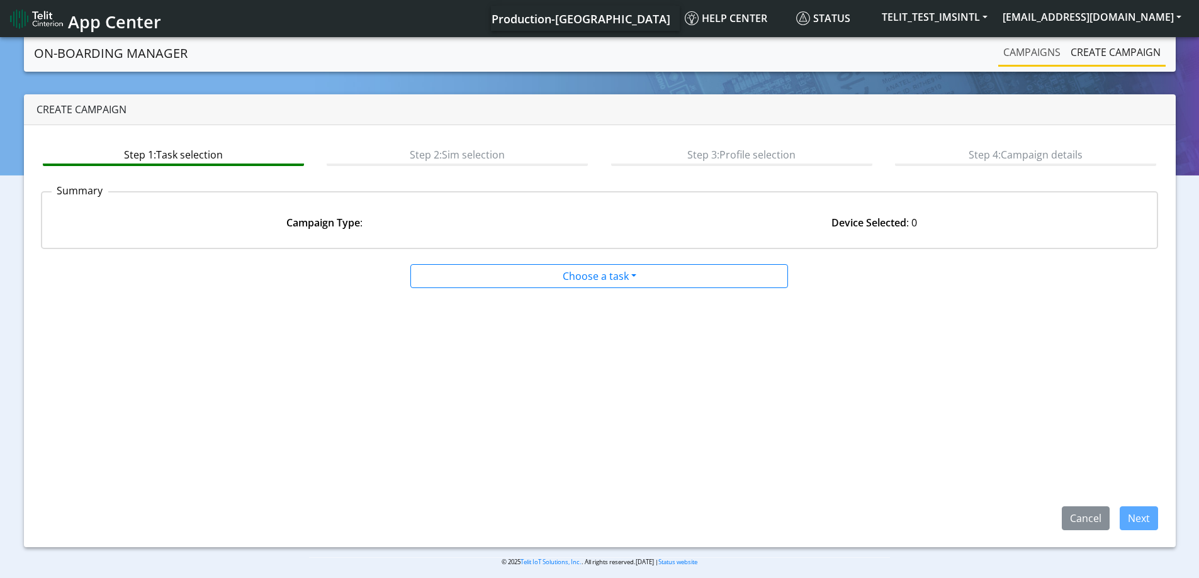
click at [1045, 50] on link "Campaigns" at bounding box center [1031, 52] width 67 height 25
